Goal: Task Accomplishment & Management: Use online tool/utility

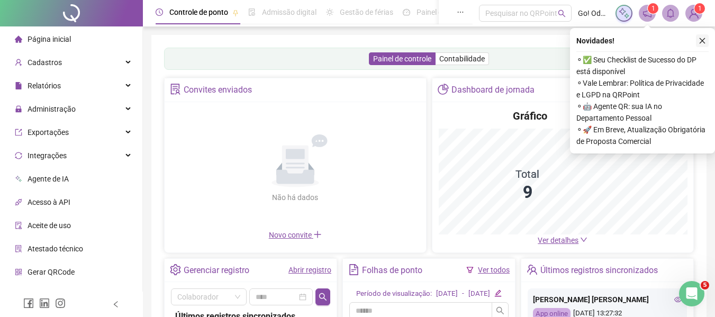
click at [702, 40] on icon "close" at bounding box center [702, 40] width 7 height 7
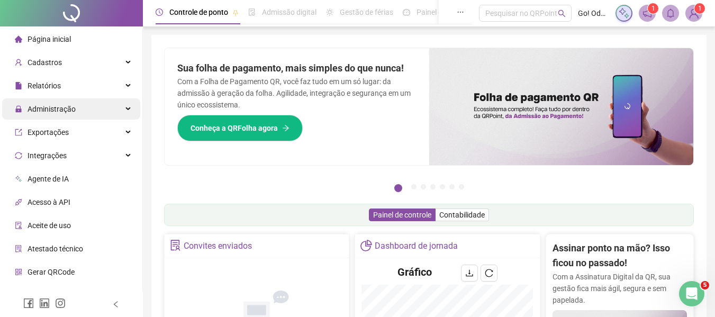
click at [69, 110] on span "Administração" at bounding box center [52, 109] width 48 height 8
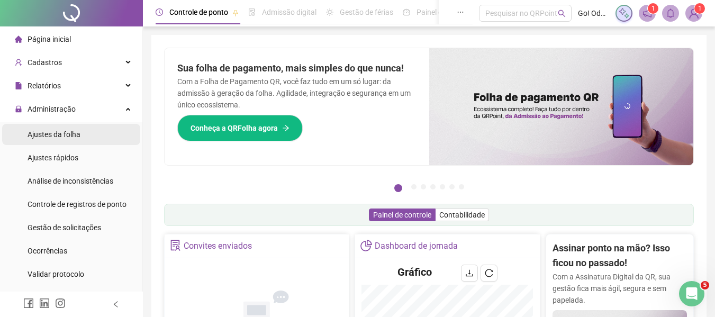
click at [58, 131] on span "Ajustes da folha" at bounding box center [54, 134] width 53 height 8
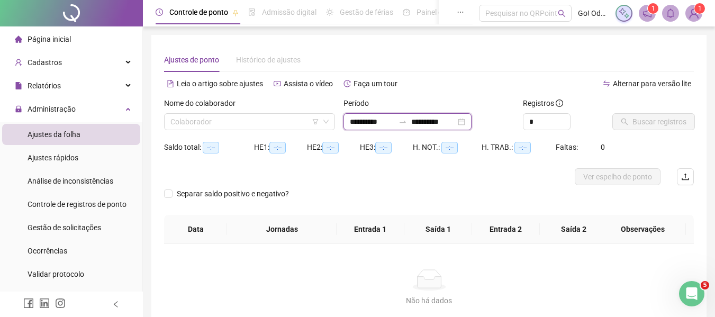
click at [432, 123] on input "**********" at bounding box center [433, 122] width 44 height 12
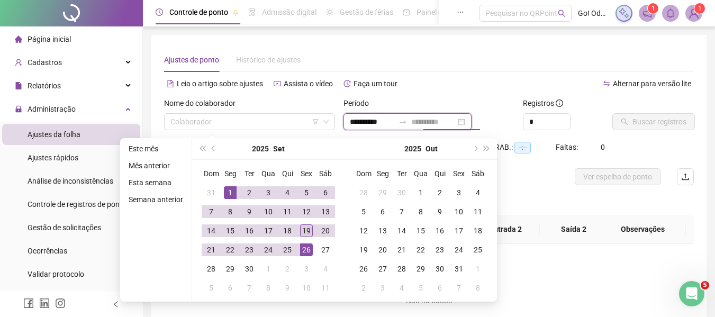
type input "**********"
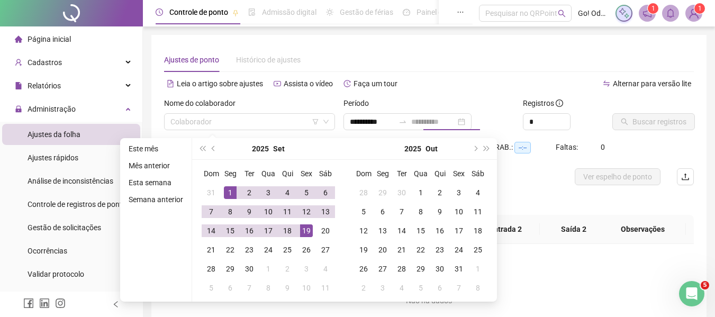
click at [304, 233] on div "19" at bounding box center [306, 230] width 13 height 13
type input "**********"
click at [552, 59] on div "Ajustes de ponto Histórico de ajustes" at bounding box center [429, 60] width 530 height 24
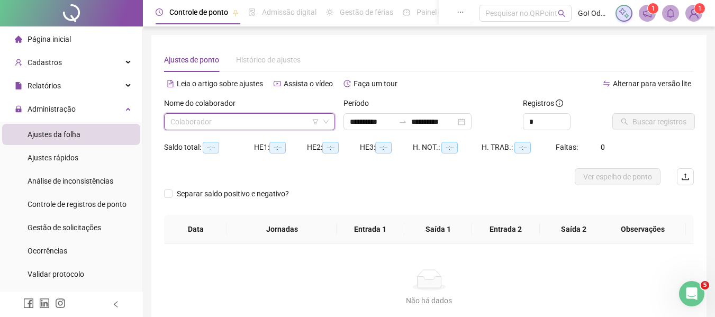
click at [222, 124] on input "search" at bounding box center [244, 122] width 149 height 16
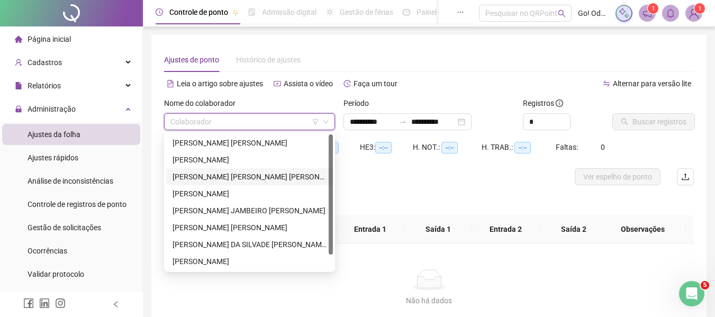
click at [246, 177] on div "[PERSON_NAME] [PERSON_NAME] [PERSON_NAME]" at bounding box center [250, 177] width 154 height 12
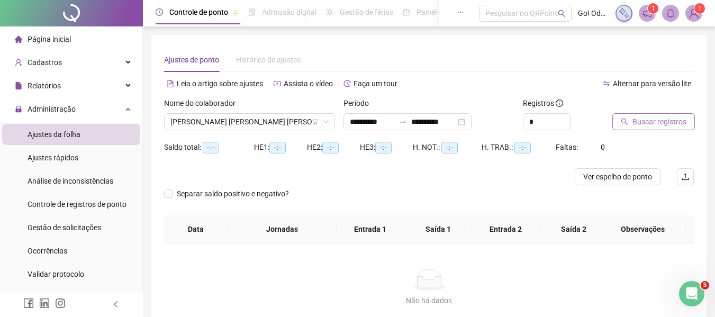
click at [673, 120] on span "Buscar registros" at bounding box center [660, 122] width 54 height 12
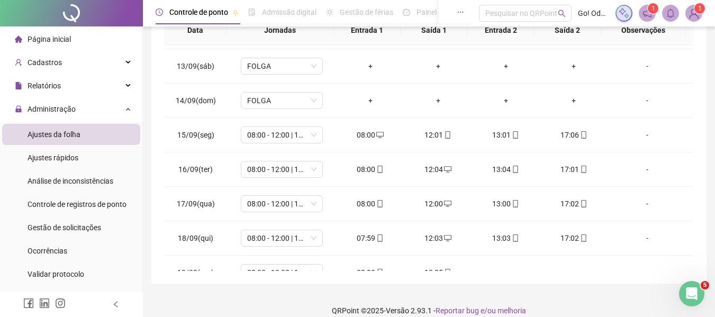
scroll to position [428, 0]
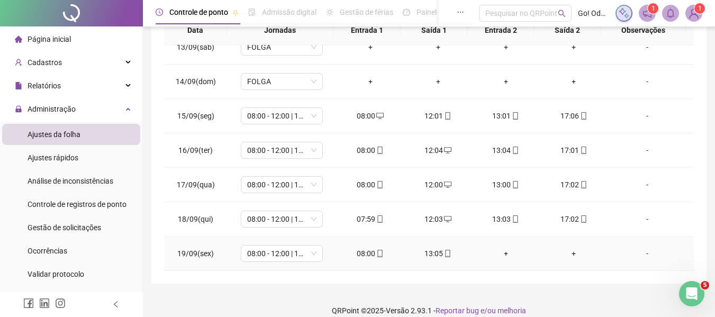
click at [498, 253] on div "+" at bounding box center [506, 254] width 51 height 12
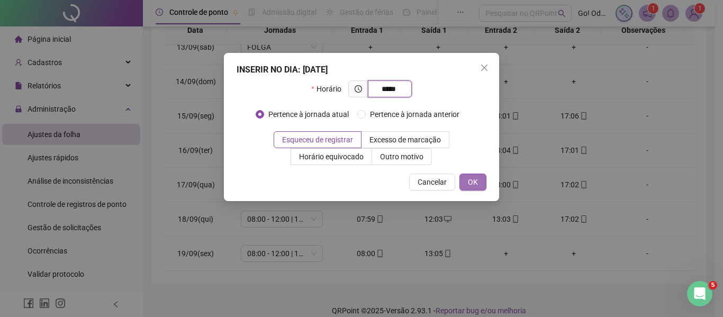
type input "*****"
click at [474, 180] on span "OK" at bounding box center [473, 182] width 10 height 12
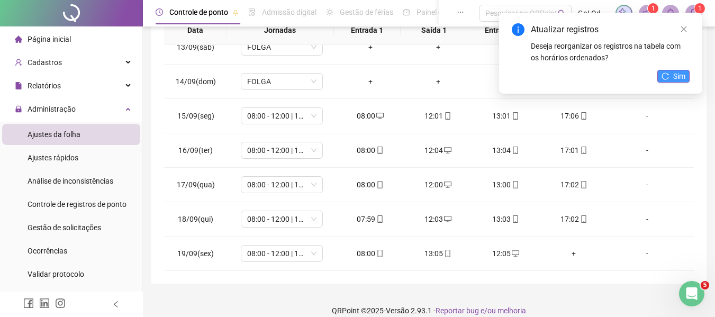
click at [683, 78] on span "Sim" at bounding box center [679, 76] width 12 height 12
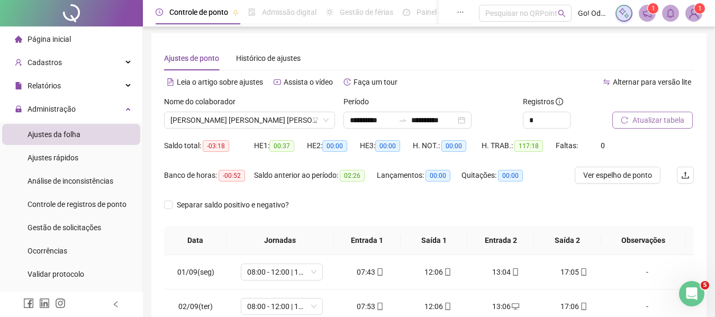
scroll to position [0, 0]
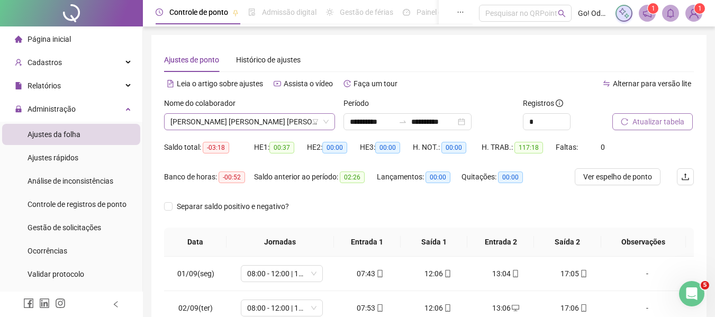
click at [277, 127] on span "[PERSON_NAME] [PERSON_NAME] [PERSON_NAME]" at bounding box center [249, 122] width 158 height 16
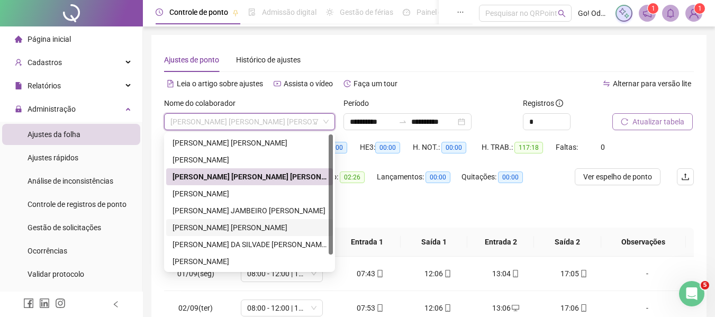
click at [259, 229] on div "[PERSON_NAME] [PERSON_NAME]" at bounding box center [250, 228] width 154 height 12
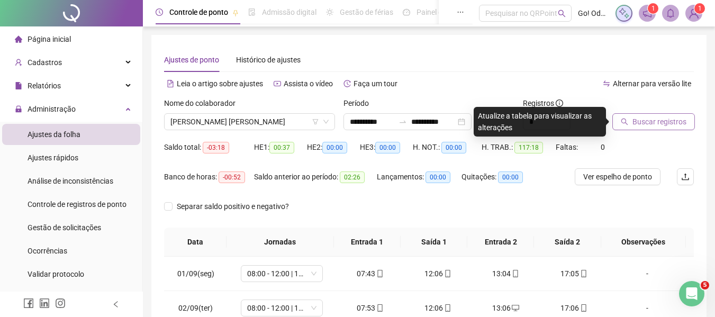
click at [671, 118] on span "Buscar registros" at bounding box center [660, 122] width 54 height 12
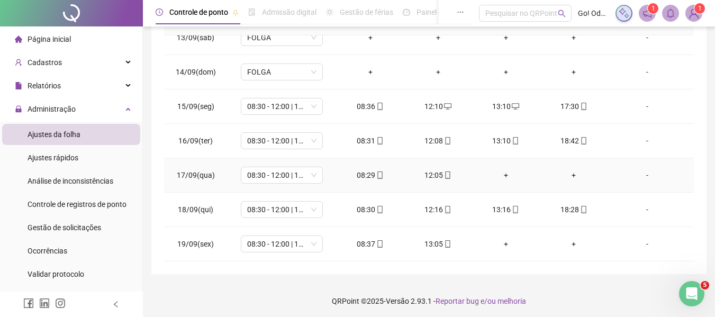
scroll to position [224, 0]
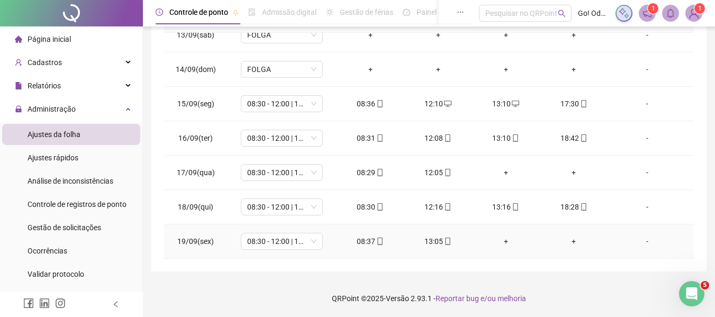
click at [500, 241] on div "+" at bounding box center [506, 242] width 51 height 12
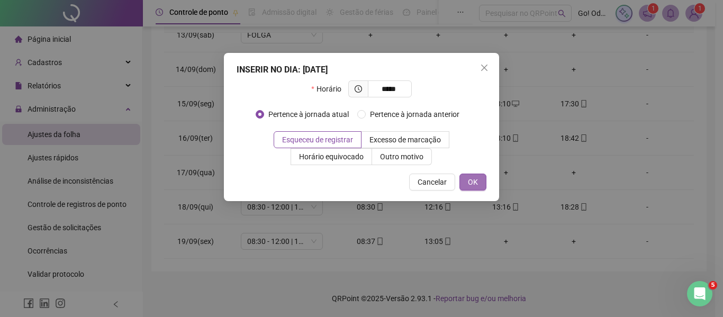
type input "*****"
click at [469, 184] on span "OK" at bounding box center [473, 182] width 10 height 12
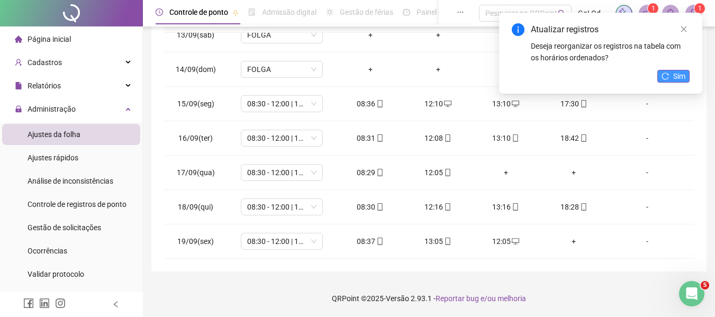
click at [668, 73] on icon "reload" at bounding box center [665, 76] width 7 height 7
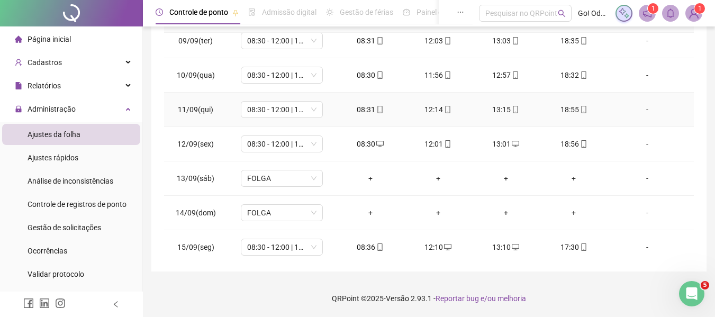
scroll to position [371, 0]
